Goal: Information Seeking & Learning: Find specific fact

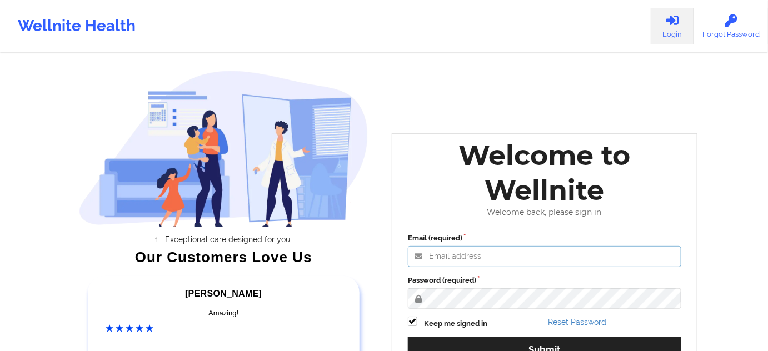
type input "[PERSON_NAME][EMAIL_ADDRESS][PERSON_NAME][DOMAIN_NAME]"
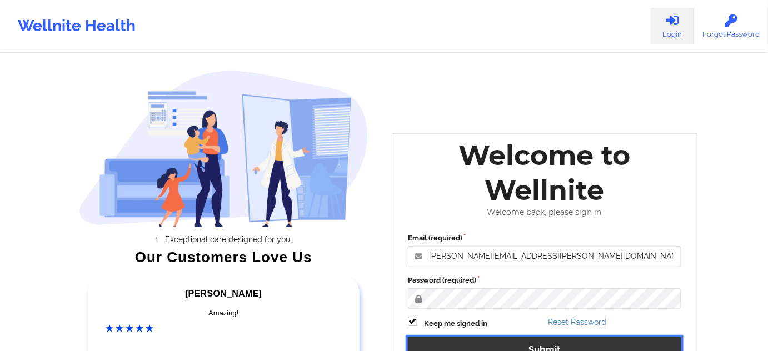
click at [473, 337] on button "Submit" at bounding box center [544, 349] width 273 height 24
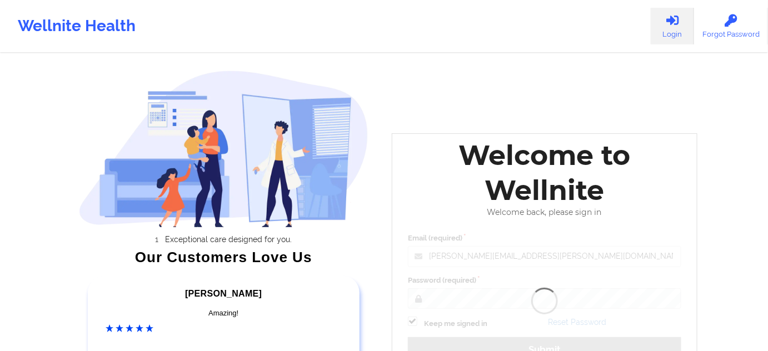
scroll to position [67, 0]
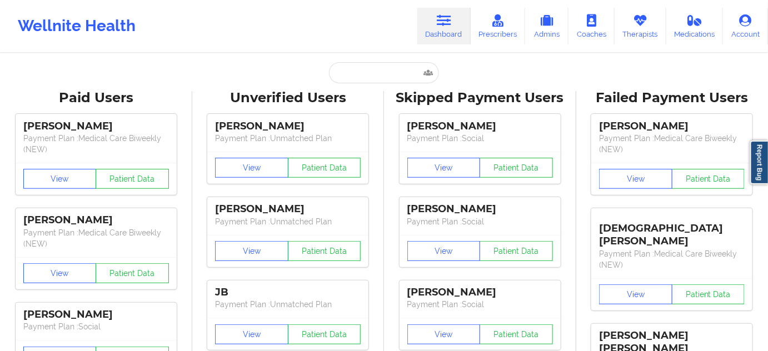
click at [396, 68] on input "text" at bounding box center [384, 72] width 110 height 21
paste input "[PERSON_NAME]"
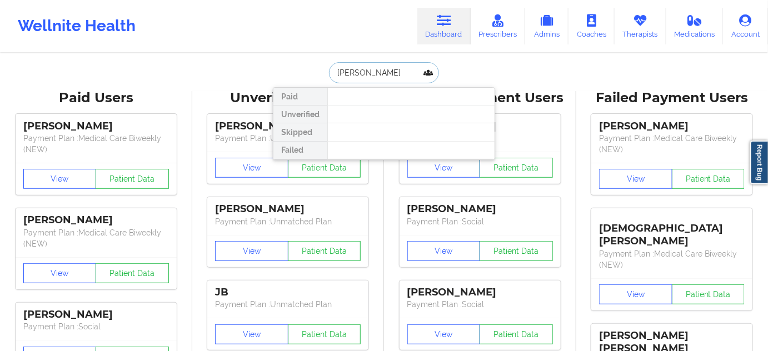
type input "[PERSON_NAME]"
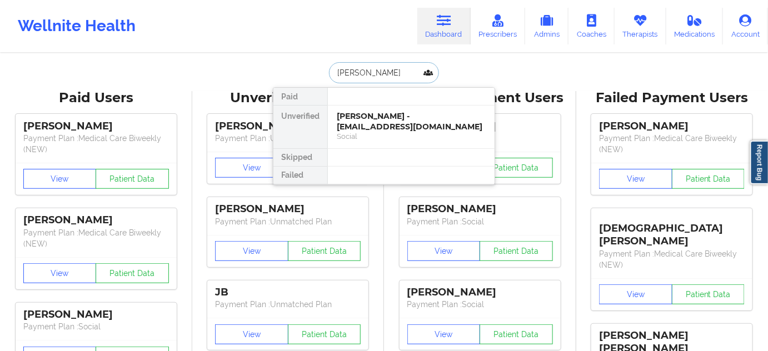
click at [374, 119] on div "[PERSON_NAME] - [EMAIL_ADDRESS][DOMAIN_NAME]" at bounding box center [411, 121] width 149 height 21
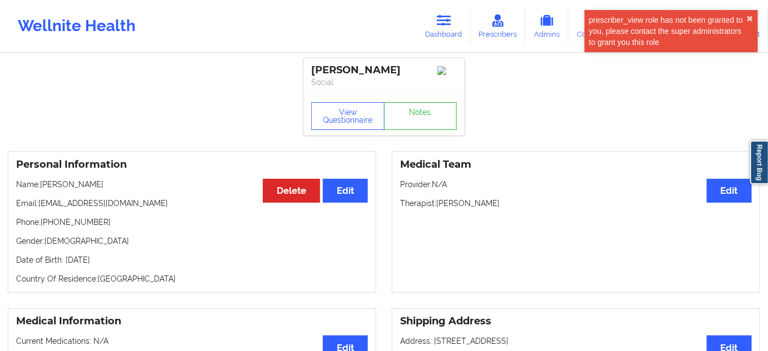
click at [371, 63] on div "[PERSON_NAME] Social" at bounding box center [383, 76] width 161 height 37
copy div "Young"
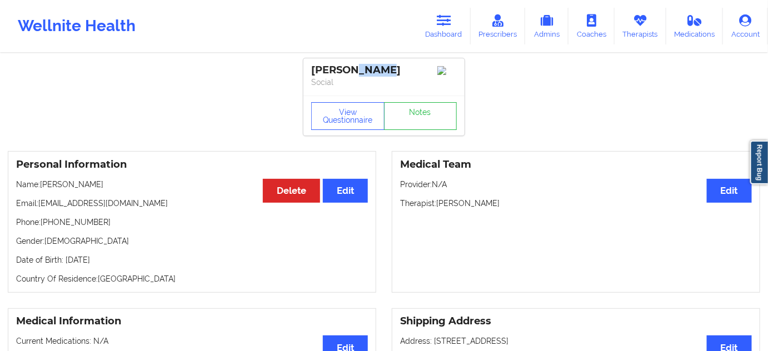
drag, startPoint x: 436, startPoint y: 207, endPoint x: 495, endPoint y: 205, distance: 58.4
click at [495, 205] on p "Therapist: [PERSON_NAME]" at bounding box center [576, 203] width 352 height 11
copy p "[PERSON_NAME]"
click at [448, 12] on link "Dashboard" at bounding box center [443, 26] width 53 height 37
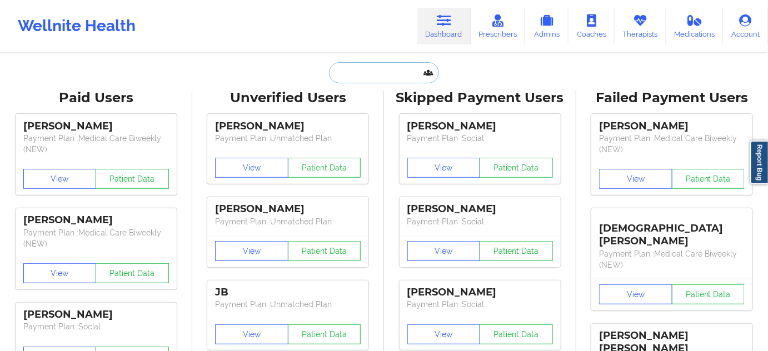
click at [368, 64] on input "text" at bounding box center [384, 72] width 110 height 21
paste input "17862187517"
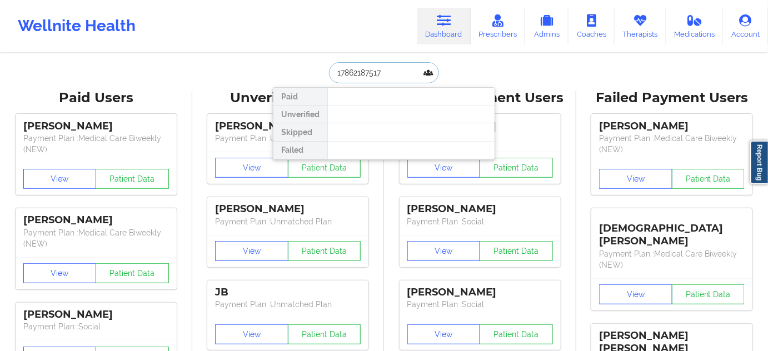
paste input "[PERSON_NAME]"
type input "[PERSON_NAME]"
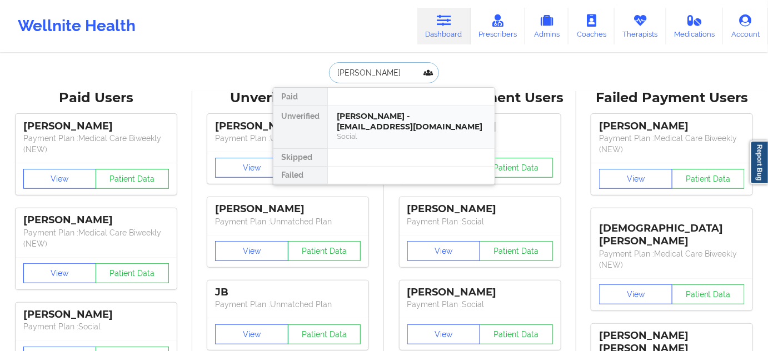
click at [369, 123] on div "[PERSON_NAME] - [EMAIL_ADDRESS][DOMAIN_NAME]" at bounding box center [411, 121] width 149 height 21
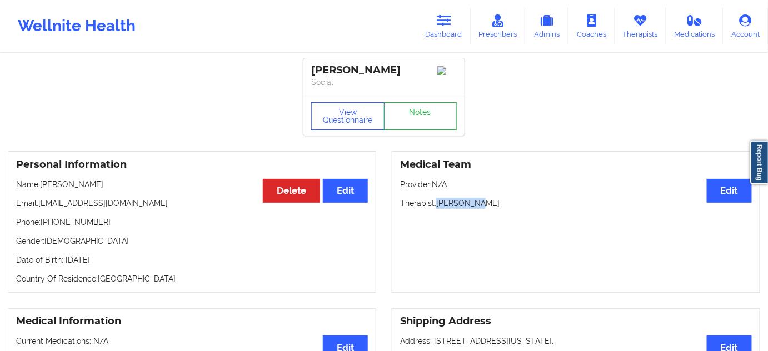
drag, startPoint x: 438, startPoint y: 202, endPoint x: 481, endPoint y: 203, distance: 43.3
click at [481, 203] on p "Therapist: [PERSON_NAME]" at bounding box center [576, 203] width 352 height 11
copy p "[PERSON_NAME]"
click at [368, 68] on div "[PERSON_NAME]" at bounding box center [384, 70] width 146 height 13
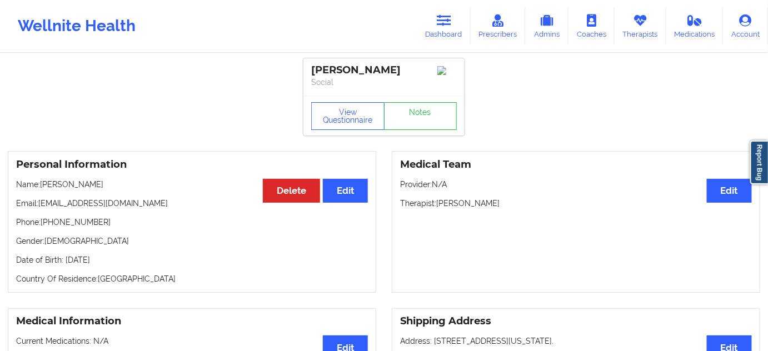
copy div "[PERSON_NAME]"
drag, startPoint x: 315, startPoint y: 71, endPoint x: 412, endPoint y: 64, distance: 97.5
click at [412, 64] on div "[PERSON_NAME]" at bounding box center [384, 70] width 146 height 13
copy div "[PERSON_NAME]"
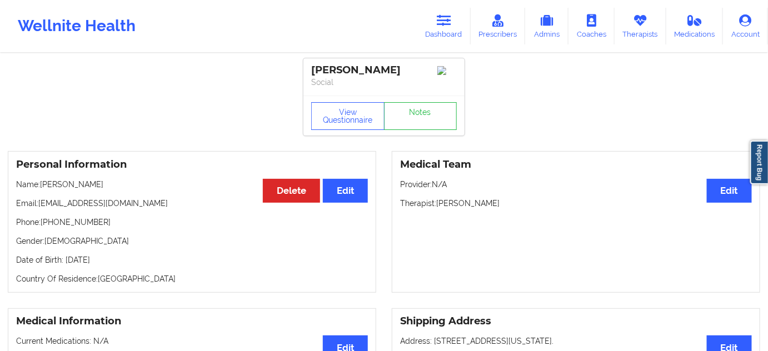
copy div "[PERSON_NAME]"
click at [443, 16] on icon at bounding box center [444, 20] width 14 height 12
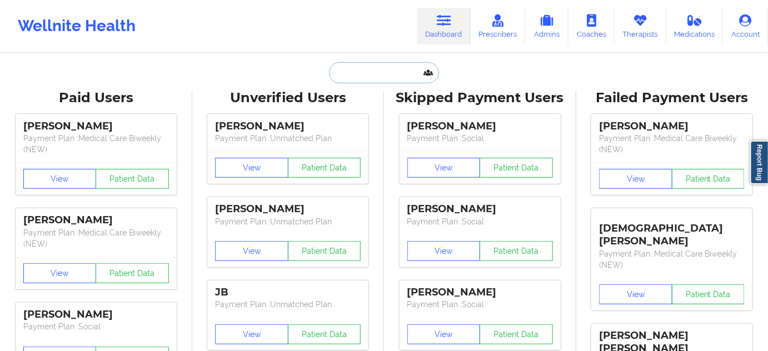
click at [375, 68] on input "text" at bounding box center [384, 72] width 110 height 21
paste input "[PERSON_NAME]"
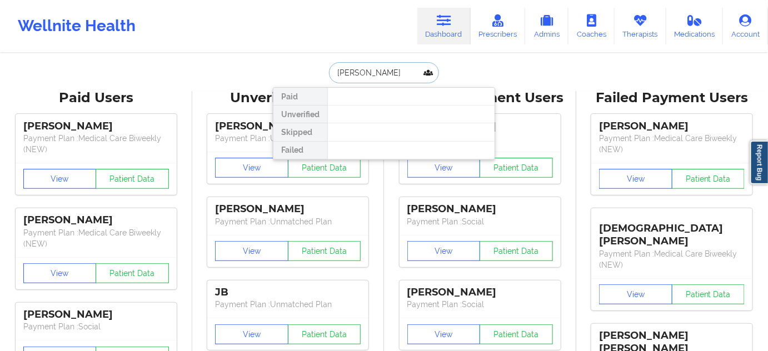
click at [338, 71] on input "[PERSON_NAME]" at bounding box center [384, 72] width 110 height 21
type input "[PERSON_NAME]"
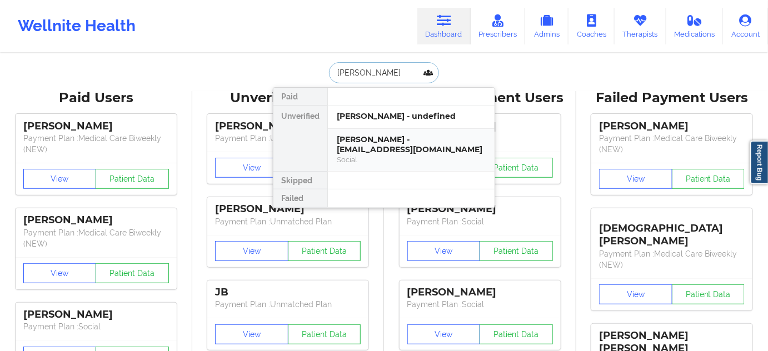
click at [367, 135] on div "[PERSON_NAME] - [EMAIL_ADDRESS][DOMAIN_NAME]" at bounding box center [411, 144] width 149 height 21
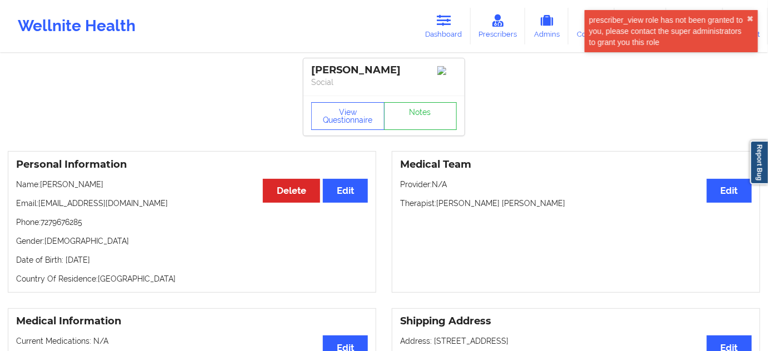
click at [370, 64] on div "[PERSON_NAME]" at bounding box center [384, 70] width 146 height 13
click at [72, 223] on p "Phone: [PHONE_NUMBER]" at bounding box center [192, 222] width 352 height 11
copy p "7279676285"
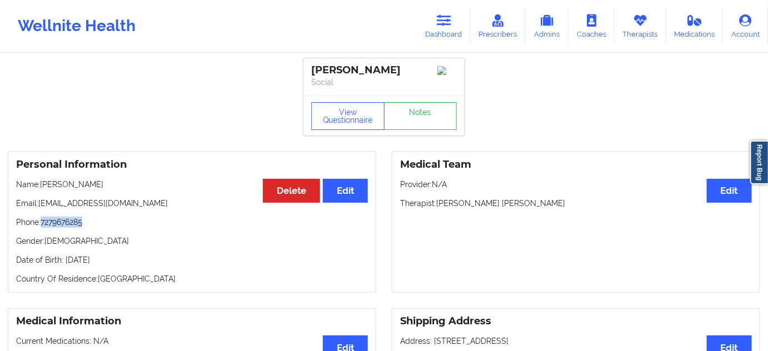
drag, startPoint x: 40, startPoint y: 206, endPoint x: 139, endPoint y: 193, distance: 99.7
click at [139, 193] on div "Personal Information Edit Delete Name: [PERSON_NAME] Email: [EMAIL_ADDRESS][DOM…" at bounding box center [192, 222] width 368 height 142
click at [159, 204] on p "Email: [EMAIL_ADDRESS][DOMAIN_NAME]" at bounding box center [192, 203] width 352 height 11
drag, startPoint x: 41, startPoint y: 206, endPoint x: 137, endPoint y: 202, distance: 96.2
click at [137, 202] on p "Email: [EMAIL_ADDRESS][DOMAIN_NAME]" at bounding box center [192, 203] width 352 height 11
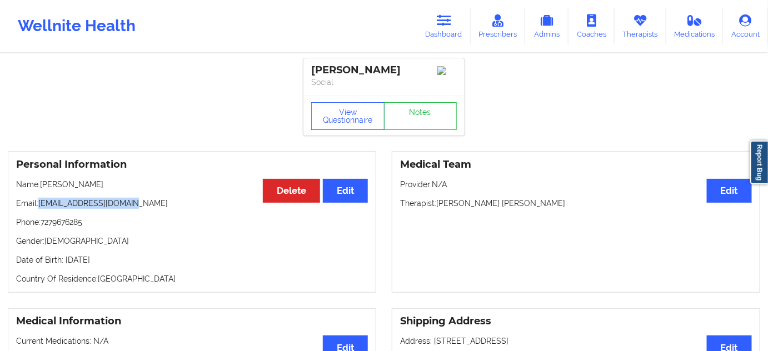
copy p "[EMAIL_ADDRESS][DOMAIN_NAME]"
click at [436, 118] on link "Notes" at bounding box center [420, 116] width 73 height 28
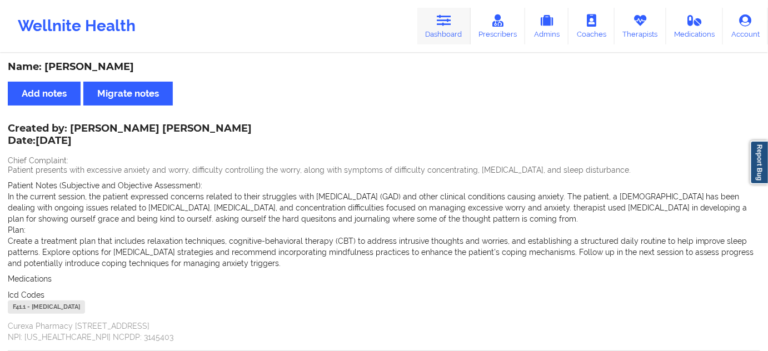
click at [453, 34] on link "Dashboard" at bounding box center [443, 26] width 53 height 37
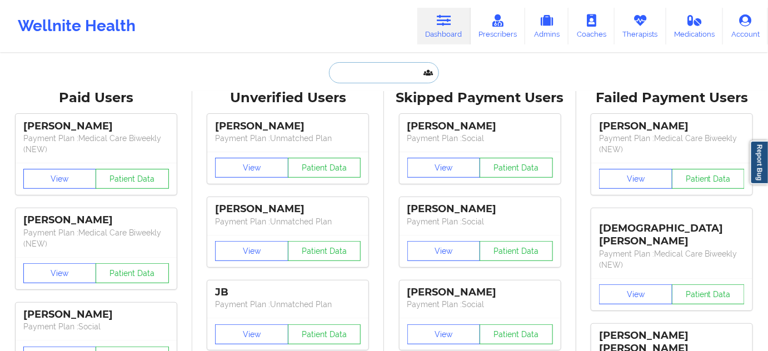
click at [393, 78] on input "text" at bounding box center [384, 72] width 110 height 21
type input "s"
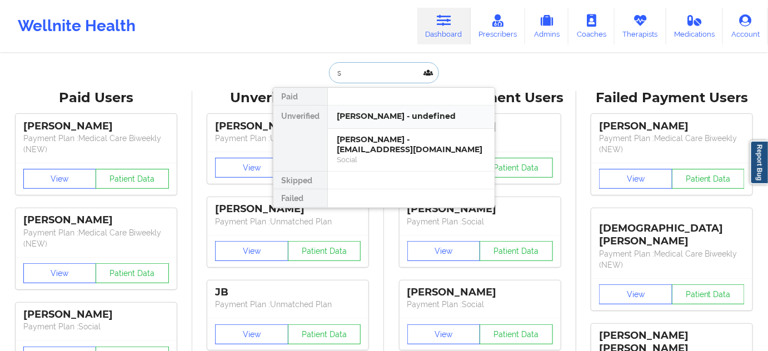
click at [383, 121] on div "[PERSON_NAME] - undefined" at bounding box center [411, 117] width 167 height 23
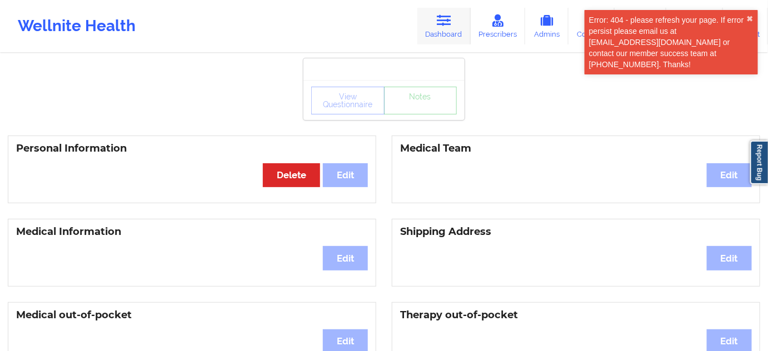
click at [460, 10] on link "Dashboard" at bounding box center [443, 26] width 53 height 37
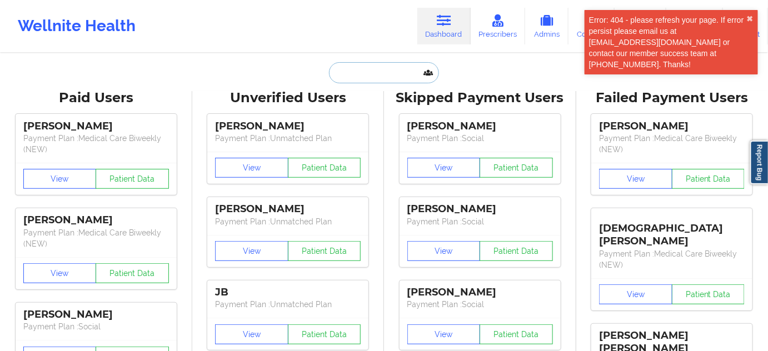
click at [397, 81] on input "text" at bounding box center [384, 72] width 110 height 21
type input "s"
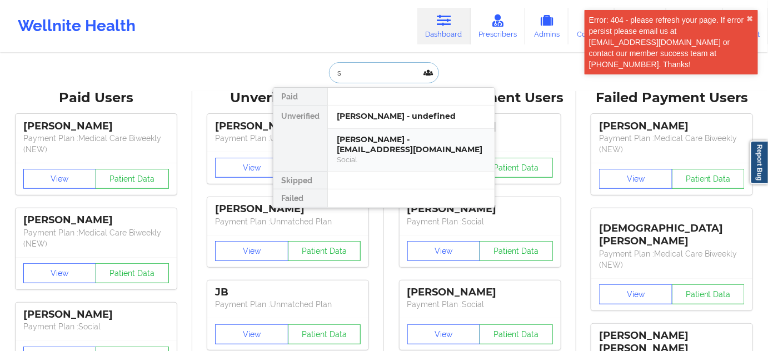
click at [387, 137] on div "[PERSON_NAME] - [EMAIL_ADDRESS][DOMAIN_NAME]" at bounding box center [411, 144] width 149 height 21
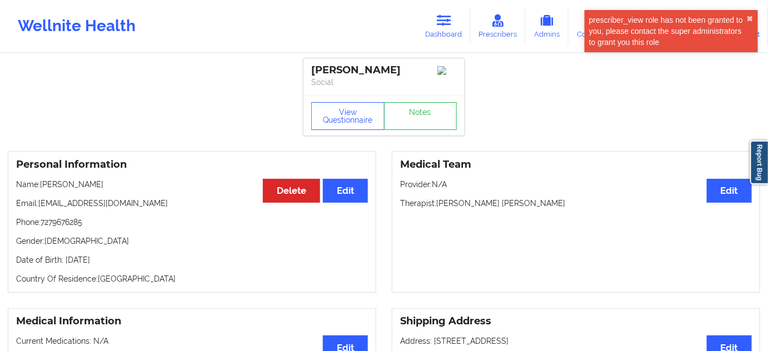
click at [43, 182] on div "Personal Information Edit Delete Name: [PERSON_NAME] Email: [EMAIL_ADDRESS][DOM…" at bounding box center [192, 222] width 368 height 142
click at [108, 186] on p "Name: [PERSON_NAME]" at bounding box center [192, 184] width 352 height 11
drag, startPoint x: 88, startPoint y: 190, endPoint x: 44, endPoint y: 189, distance: 44.5
click at [44, 189] on p "Name: [PERSON_NAME]" at bounding box center [192, 184] width 352 height 11
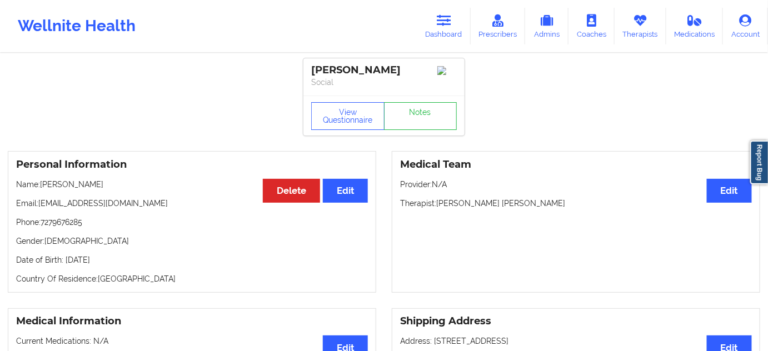
drag, startPoint x: 41, startPoint y: 189, endPoint x: 143, endPoint y: 188, distance: 101.7
click at [143, 188] on p "Name: [PERSON_NAME]" at bounding box center [192, 184] width 352 height 11
copy p "[PERSON_NAME]"
click at [421, 121] on link "Notes" at bounding box center [420, 116] width 73 height 28
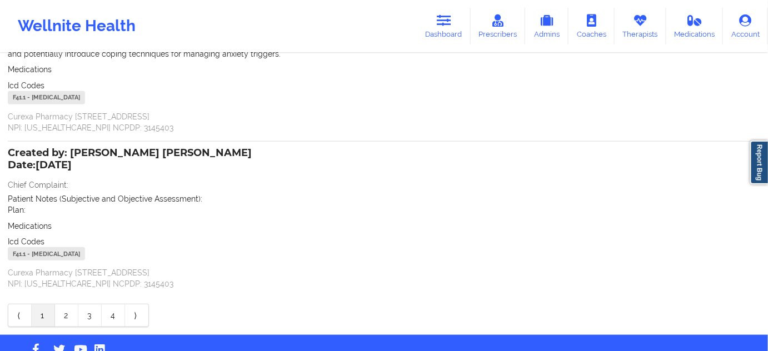
scroll to position [236, 0]
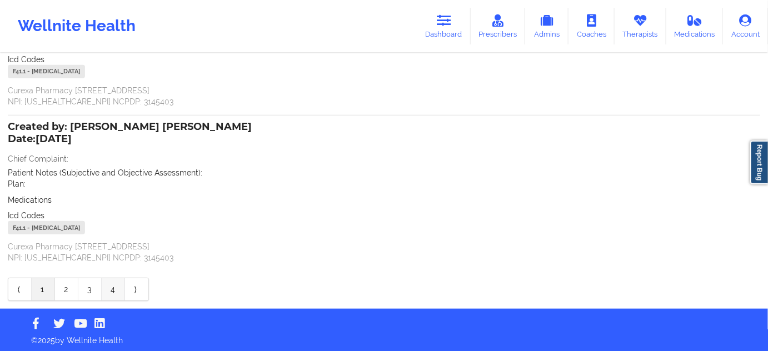
click at [118, 287] on link "4" at bounding box center [113, 289] width 23 height 22
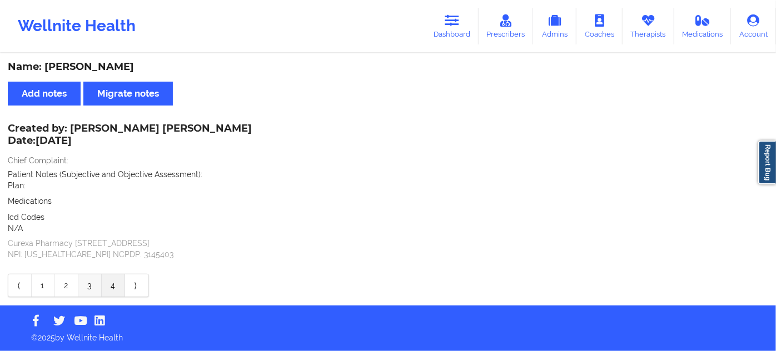
click at [90, 288] on link "3" at bounding box center [89, 285] width 23 height 22
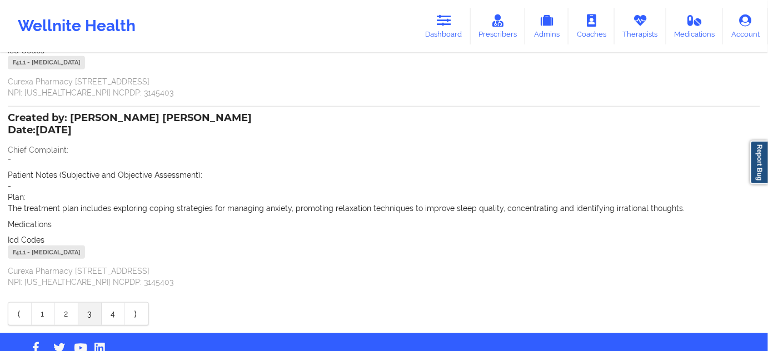
scroll to position [168, 0]
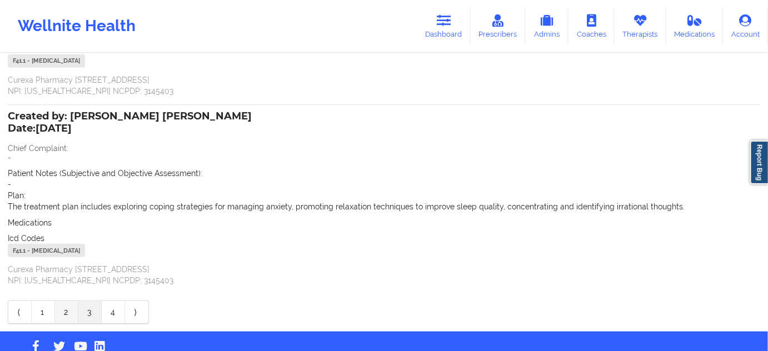
click at [69, 318] on link "2" at bounding box center [66, 312] width 23 height 22
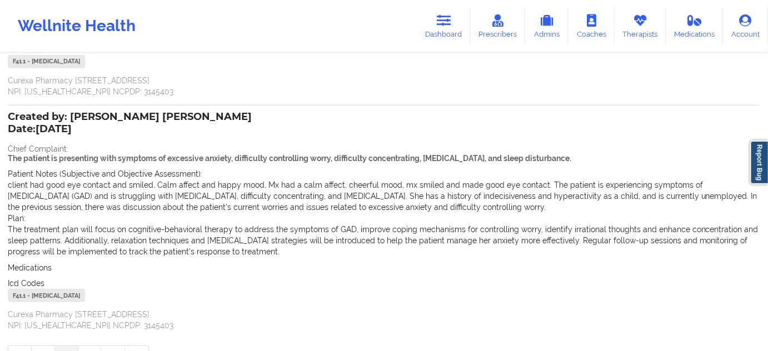
scroll to position [236, 0]
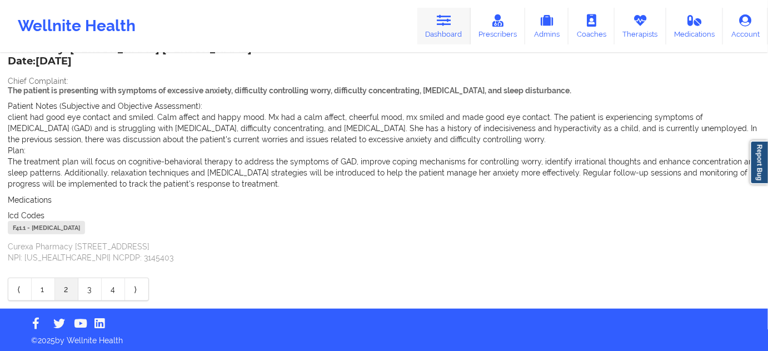
click at [453, 32] on link "Dashboard" at bounding box center [443, 26] width 53 height 37
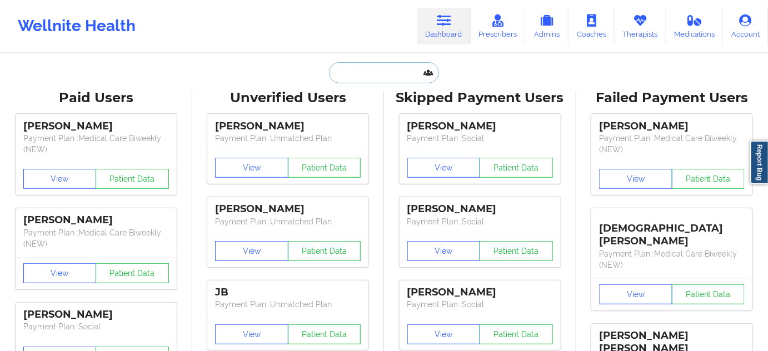
click at [367, 69] on input "text" at bounding box center [384, 72] width 110 height 21
paste input "[PERSON_NAME] IL GRANDE"
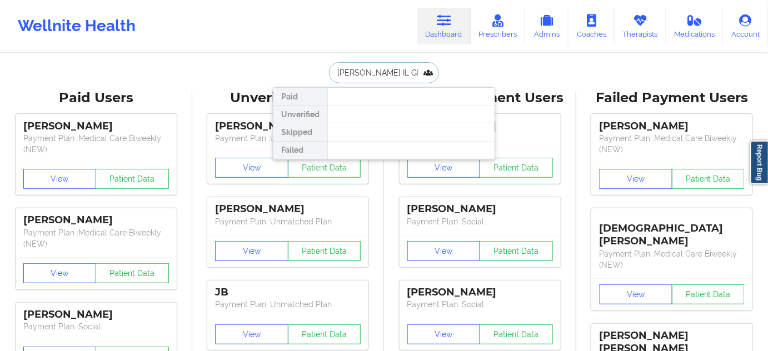
click at [391, 78] on input "[PERSON_NAME] IL GRANDE" at bounding box center [384, 72] width 110 height 21
click at [355, 72] on input "[PERSON_NAME]" at bounding box center [384, 72] width 110 height 21
click at [418, 72] on input "[PERSON_NAME]" at bounding box center [384, 72] width 110 height 21
click at [386, 71] on input "[PERSON_NAME]" at bounding box center [384, 72] width 110 height 21
type input "GRANDE"
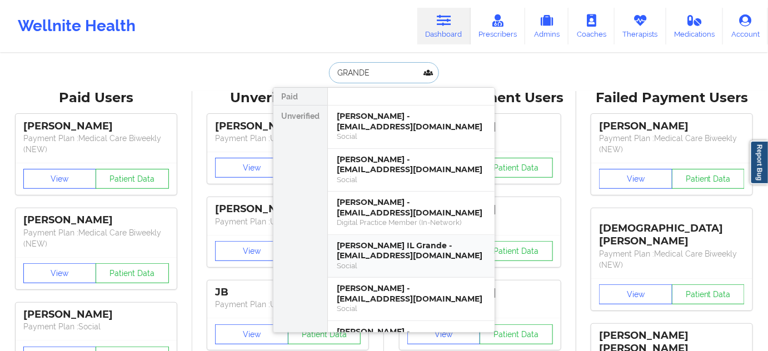
click at [420, 253] on div "[PERSON_NAME] IL Grande - [EMAIL_ADDRESS][DOMAIN_NAME]" at bounding box center [411, 251] width 149 height 21
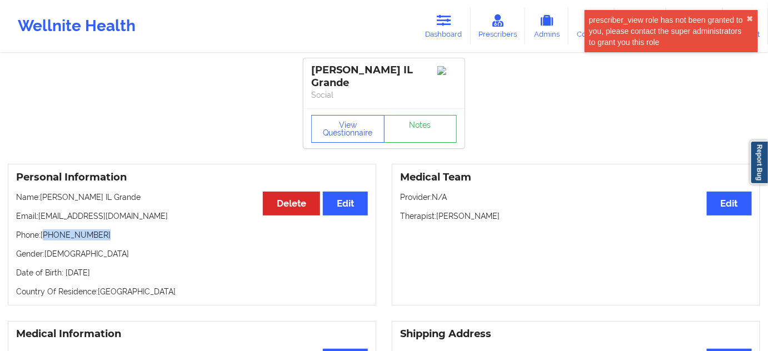
drag, startPoint x: 45, startPoint y: 233, endPoint x: 117, endPoint y: 227, distance: 71.9
click at [117, 227] on div "Personal Information Edit Delete Name: [PERSON_NAME] IL Grande Email: [EMAIL_AD…" at bounding box center [192, 235] width 368 height 142
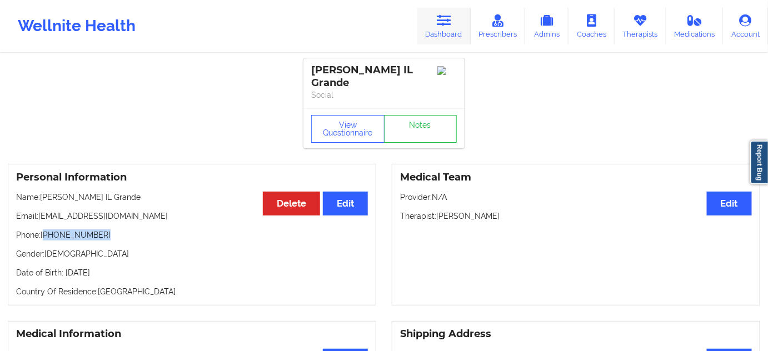
click at [456, 23] on link "Dashboard" at bounding box center [443, 26] width 53 height 37
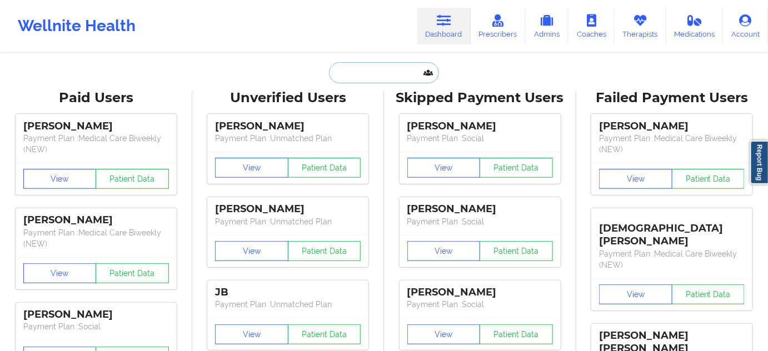
click at [354, 74] on input "text" at bounding box center [384, 72] width 110 height 21
paste input "[EMAIL_ADDRESS][DOMAIN_NAME]"
type input "[EMAIL_ADDRESS][DOMAIN_NAME]"
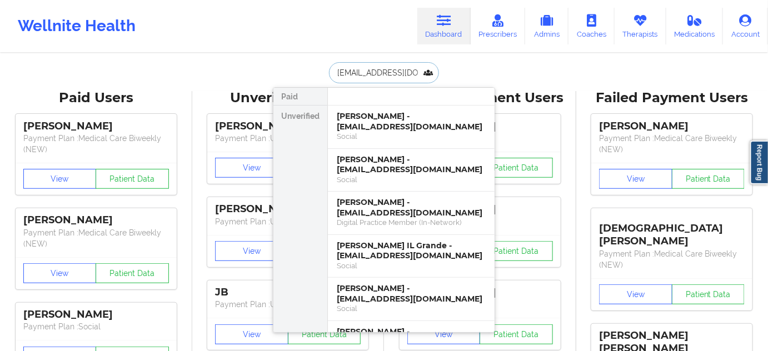
scroll to position [0, 12]
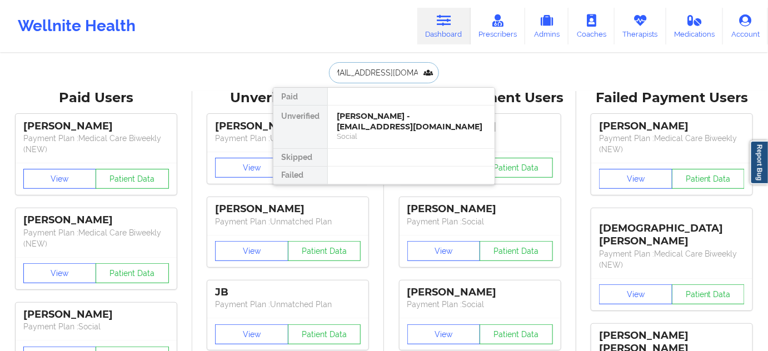
click at [361, 121] on div "[PERSON_NAME] - [EMAIL_ADDRESS][DOMAIN_NAME]" at bounding box center [411, 121] width 149 height 21
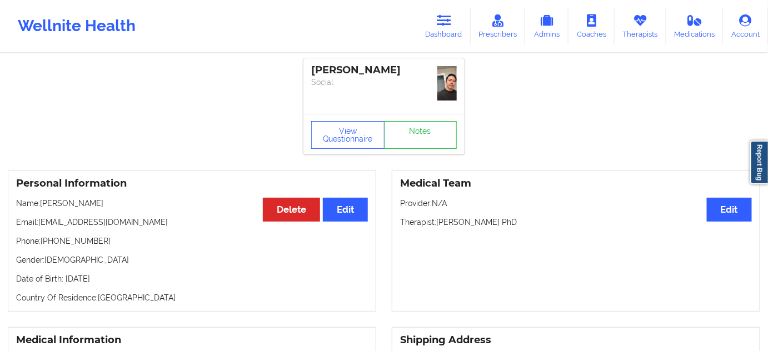
click at [332, 68] on div "[PERSON_NAME]" at bounding box center [384, 70] width 146 height 13
